Goal: Task Accomplishment & Management: Use online tool/utility

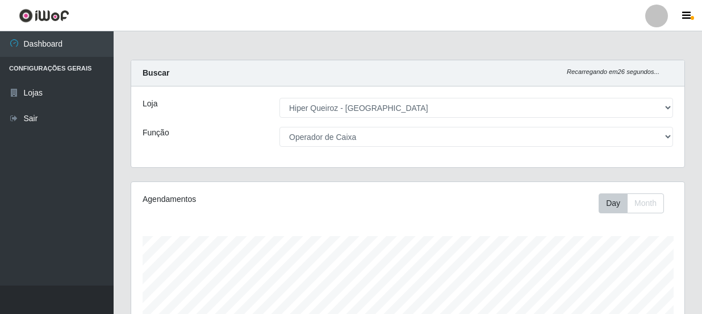
select select "513"
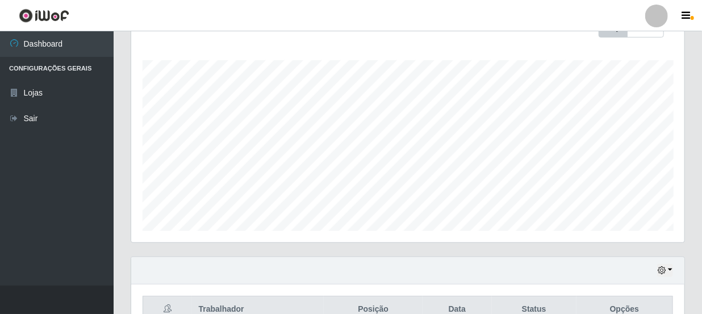
scroll to position [31, 0]
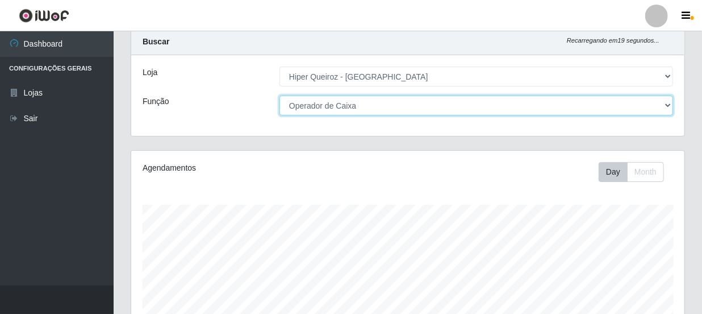
click at [384, 104] on select "[Selecione...] Embalador Embalador + Embalador ++ Operador de Caixa Operador de…" at bounding box center [476, 105] width 394 height 20
select select "1"
click at [279, 95] on select "[Selecione...] Embalador Embalador + Embalador ++ Operador de Caixa Operador de…" at bounding box center [476, 105] width 394 height 20
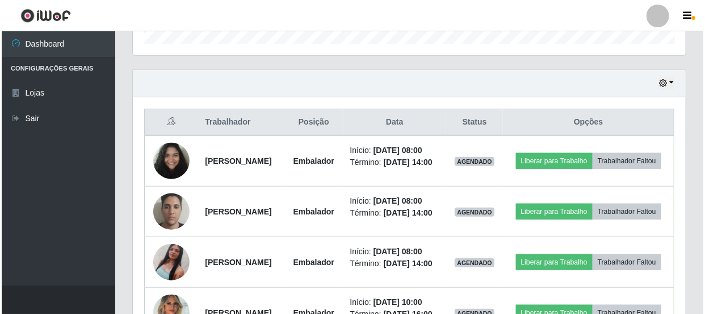
scroll to position [392, 0]
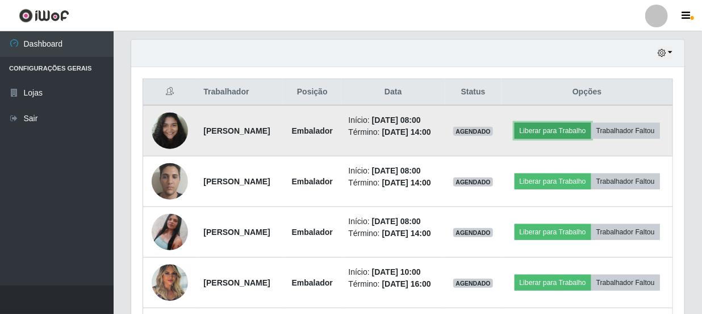
click at [591, 127] on button "Liberar para Trabalho" at bounding box center [553, 131] width 77 height 16
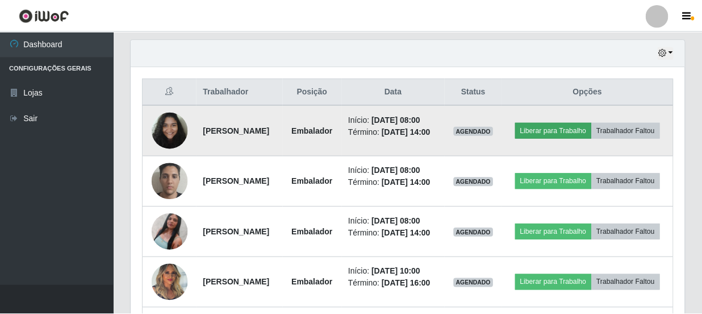
scroll to position [236, 548]
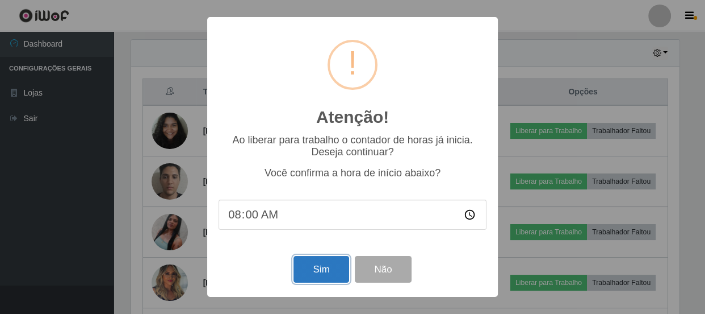
drag, startPoint x: 314, startPoint y: 275, endPoint x: 349, endPoint y: 270, distance: 35.7
click at [315, 274] on button "Sim" at bounding box center [321, 269] width 55 height 27
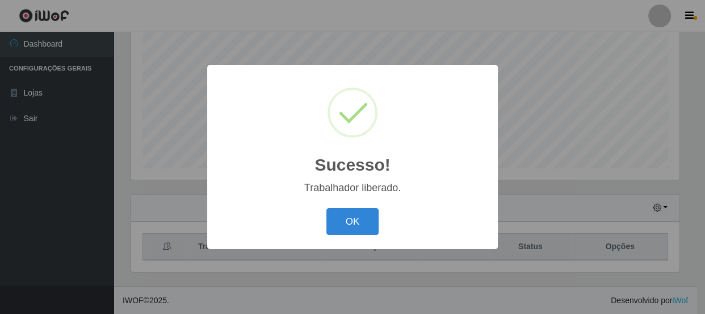
click at [604, 202] on div "Sucesso! × Trabalhador liberado. OK Cancel" at bounding box center [352, 157] width 705 height 314
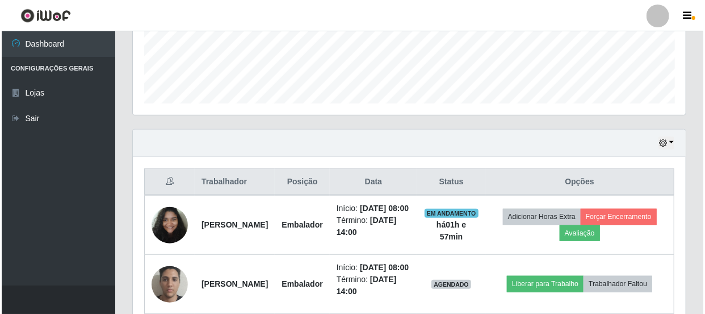
scroll to position [444, 0]
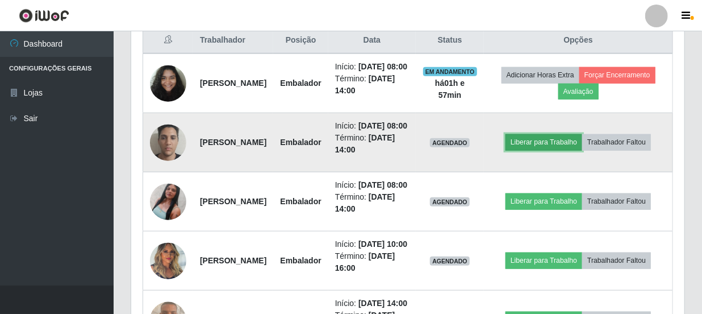
click at [578, 150] on button "Liberar para Trabalho" at bounding box center [544, 142] width 77 height 16
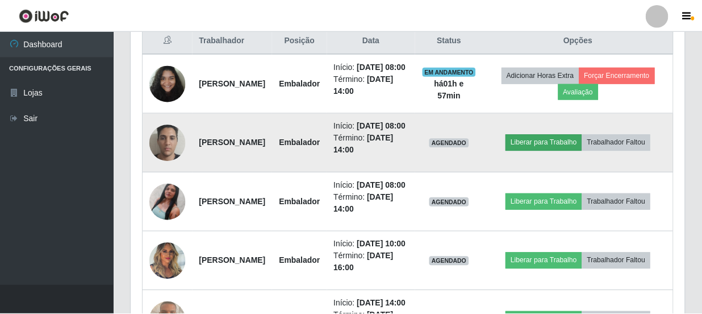
scroll to position [236, 548]
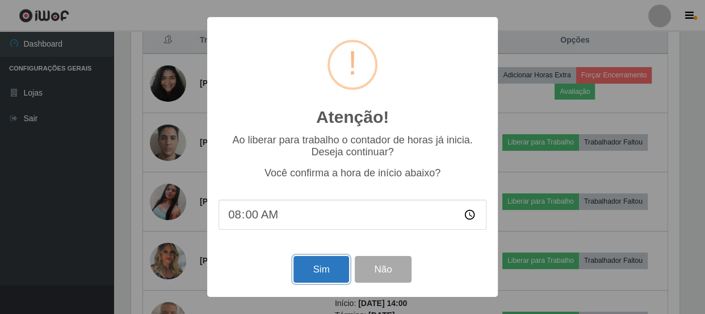
click at [332, 269] on button "Sim" at bounding box center [321, 269] width 55 height 27
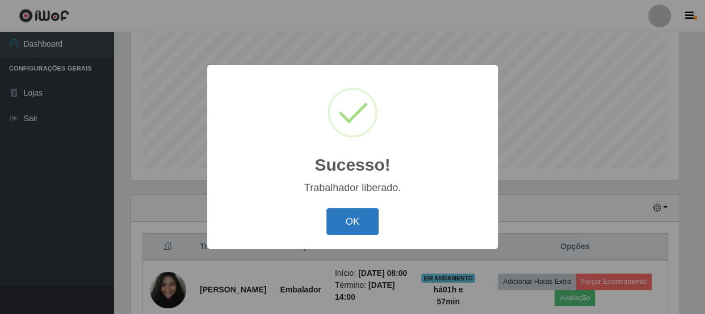
click at [357, 229] on button "OK" at bounding box center [353, 221] width 53 height 27
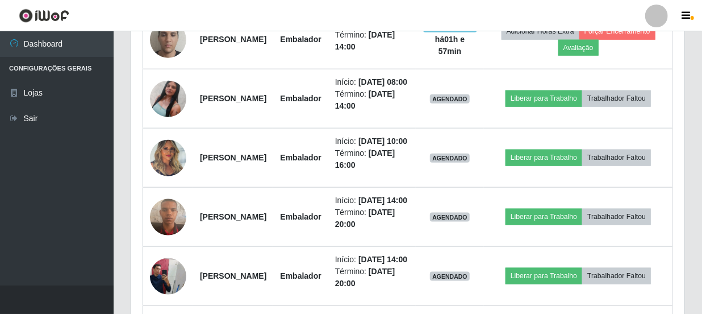
scroll to position [548, 0]
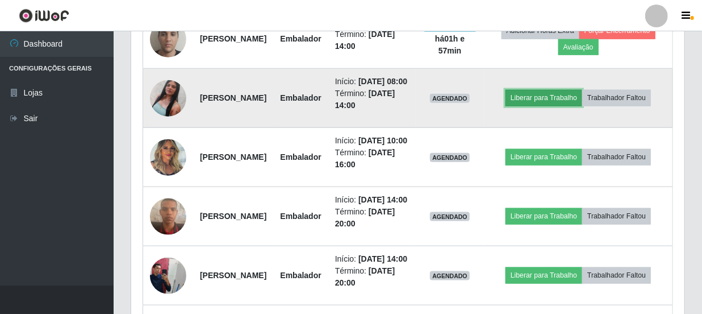
click at [578, 106] on button "Liberar para Trabalho" at bounding box center [544, 98] width 77 height 16
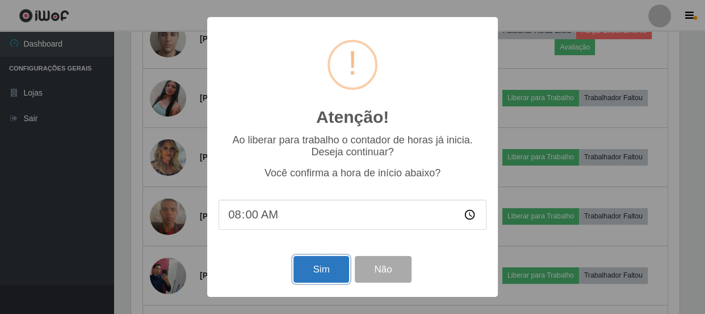
click at [318, 268] on button "Sim" at bounding box center [321, 269] width 55 height 27
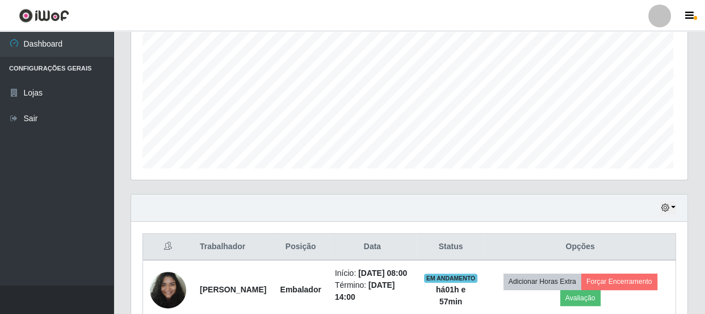
scroll to position [0, 0]
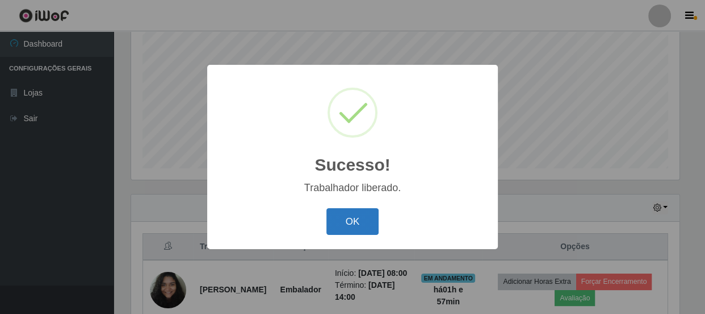
click at [357, 217] on button "OK" at bounding box center [353, 221] width 53 height 27
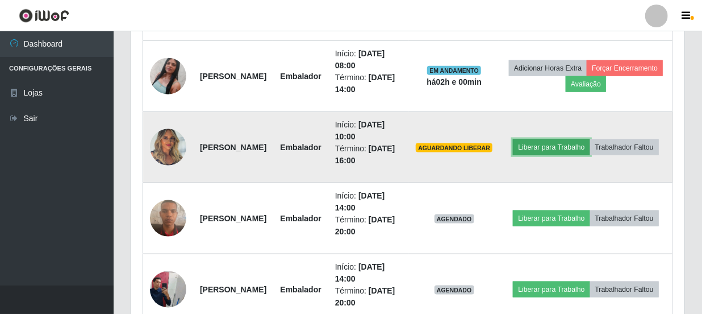
click at [590, 139] on button "Liberar para Trabalho" at bounding box center [551, 147] width 77 height 16
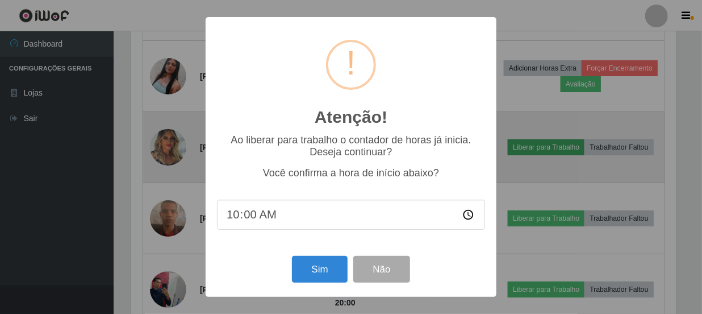
scroll to position [236, 548]
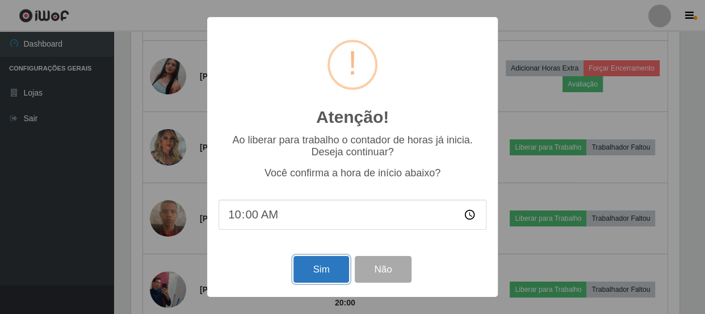
click at [300, 263] on button "Sim" at bounding box center [321, 269] width 55 height 27
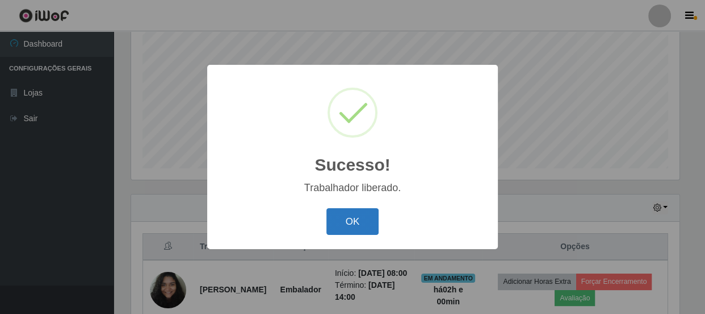
click at [346, 223] on button "OK" at bounding box center [353, 221] width 53 height 27
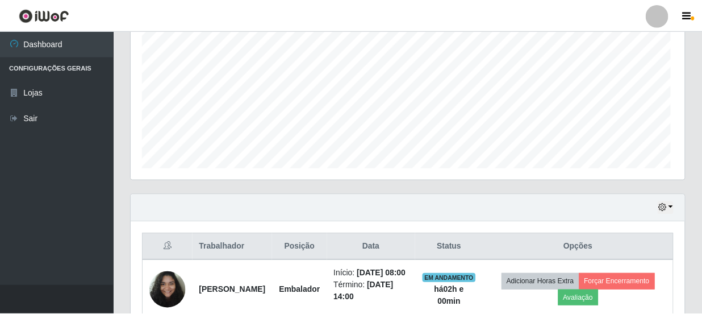
scroll to position [236, 553]
